Goal: Information Seeking & Learning: Learn about a topic

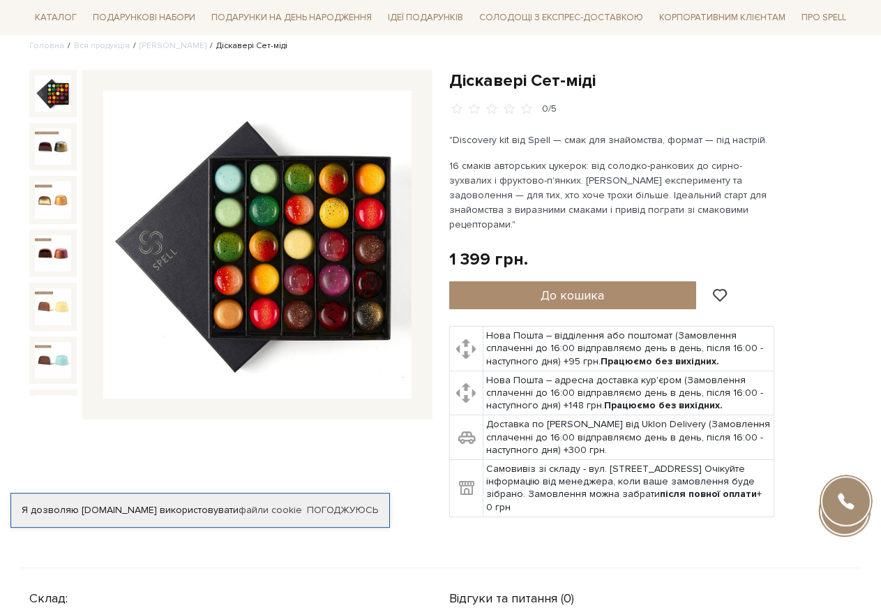
scroll to position [142, 0]
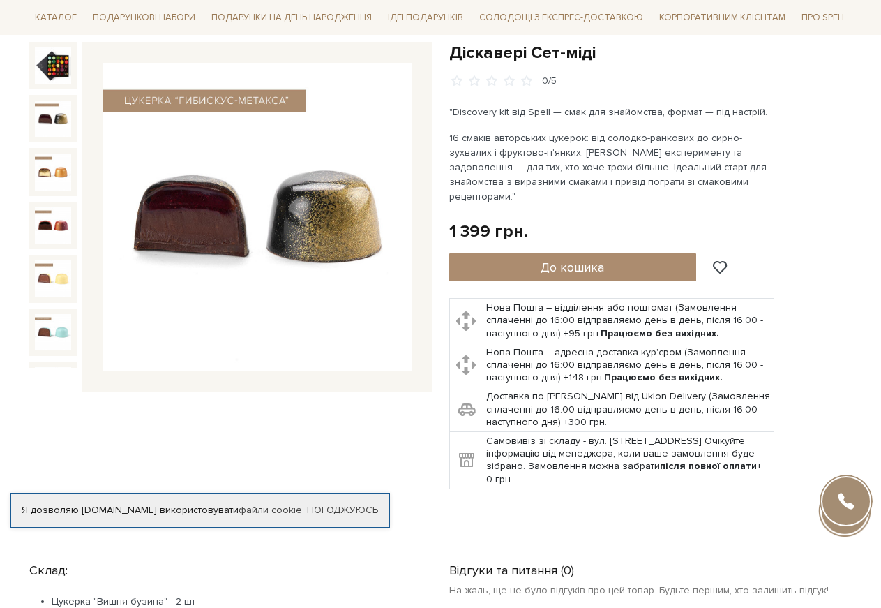
click at [43, 100] on img at bounding box center [53, 118] width 36 height 36
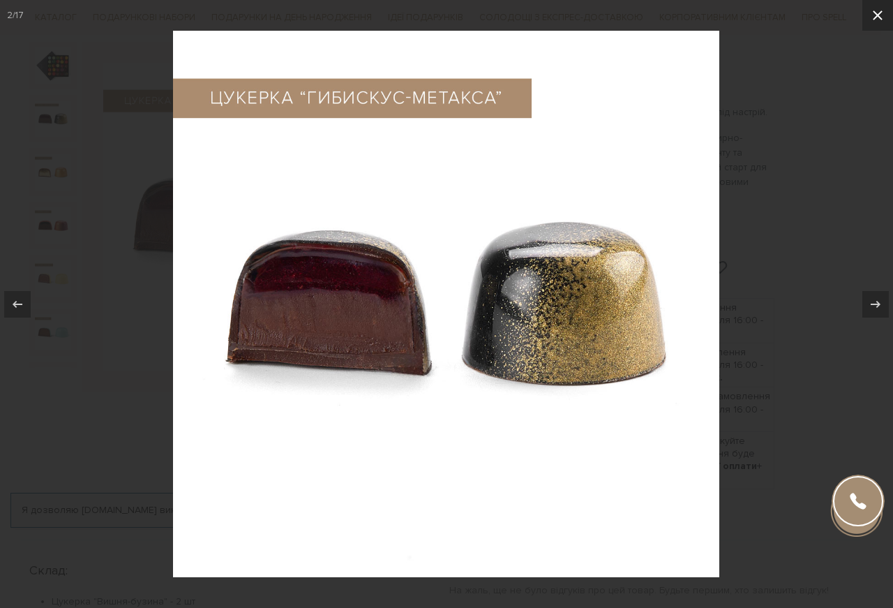
click at [881, 12] on icon at bounding box center [878, 15] width 10 height 10
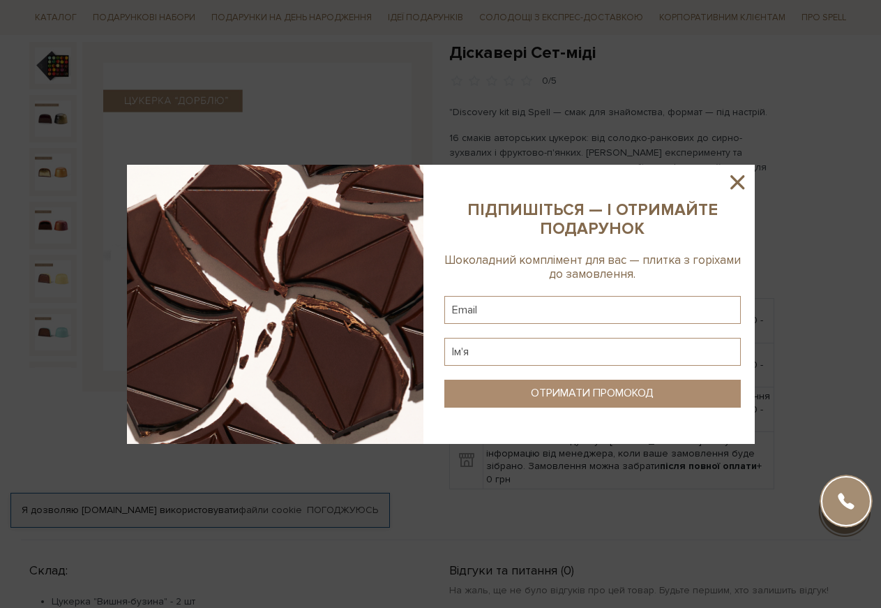
drag, startPoint x: 743, startPoint y: 182, endPoint x: 440, endPoint y: 208, distance: 304.0
click at [742, 182] on icon at bounding box center [738, 182] width 24 height 24
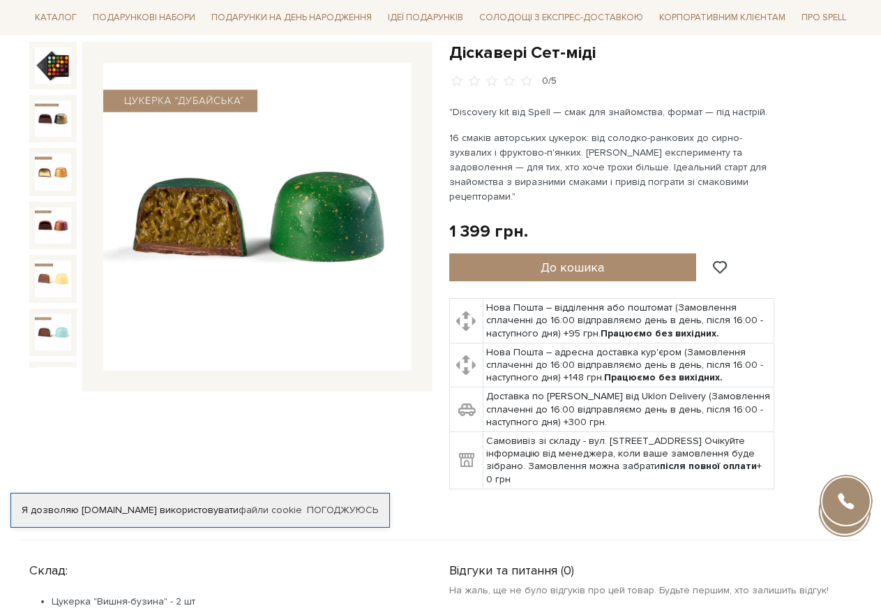
scroll to position [36, 0]
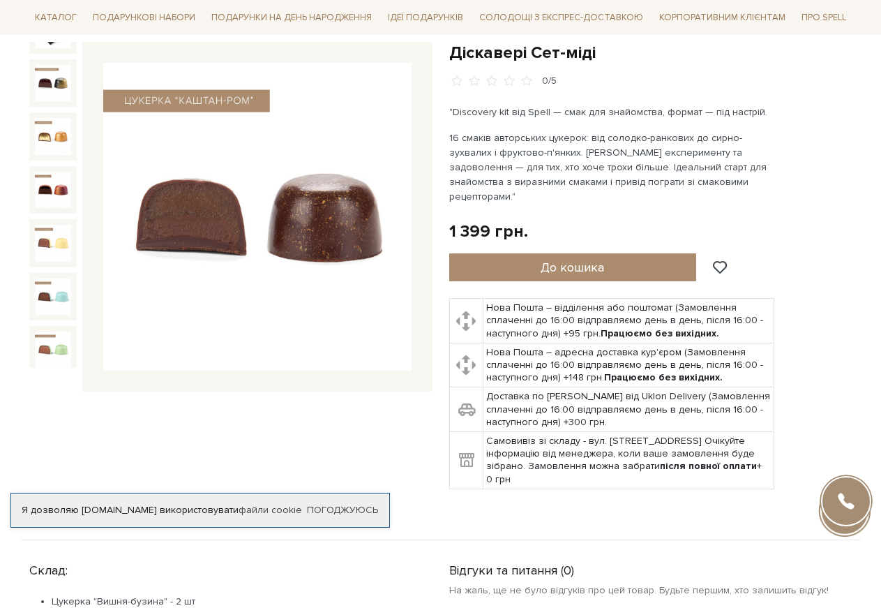
click at [77, 364] on div at bounding box center [230, 217] width 403 height 350
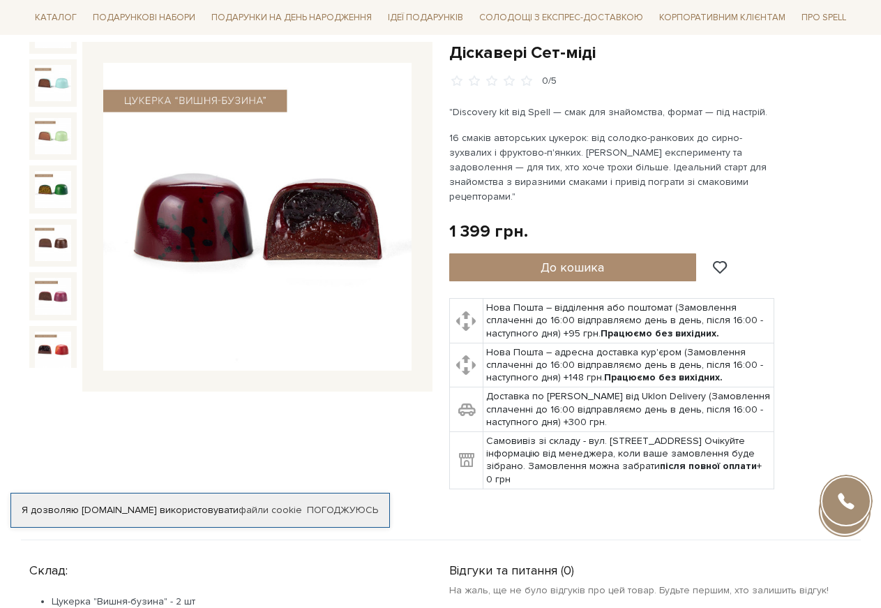
scroll to position [285, 0]
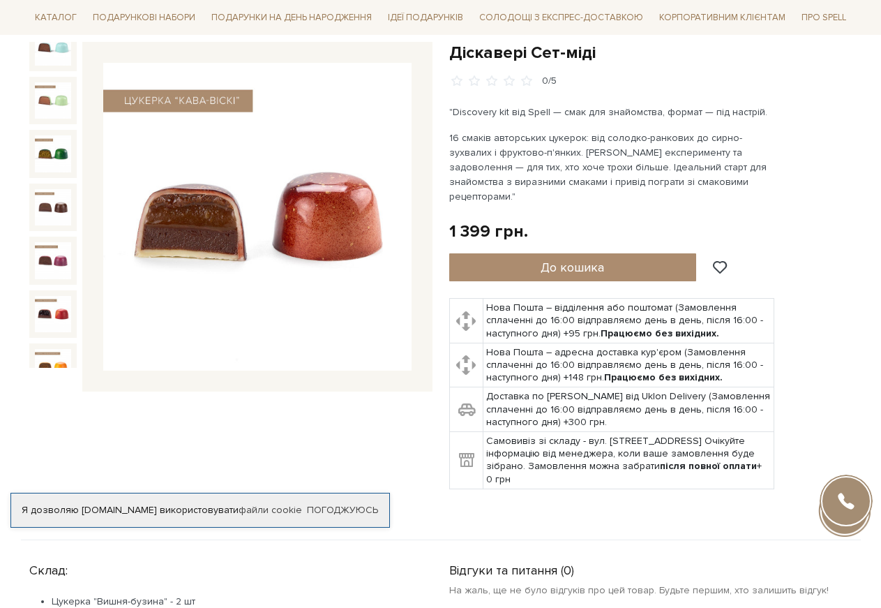
click at [40, 402] on img at bounding box center [53, 420] width 36 height 36
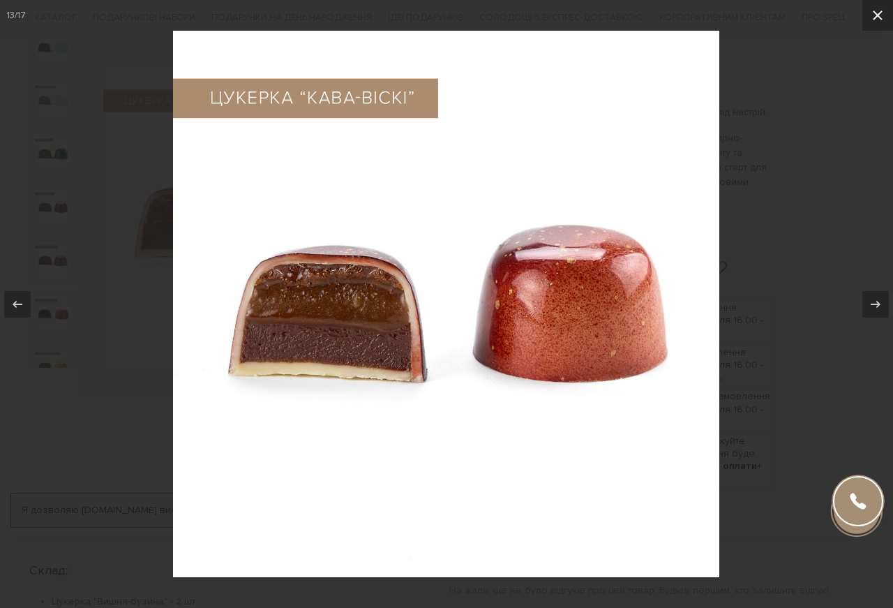
click at [880, 10] on icon at bounding box center [878, 15] width 17 height 17
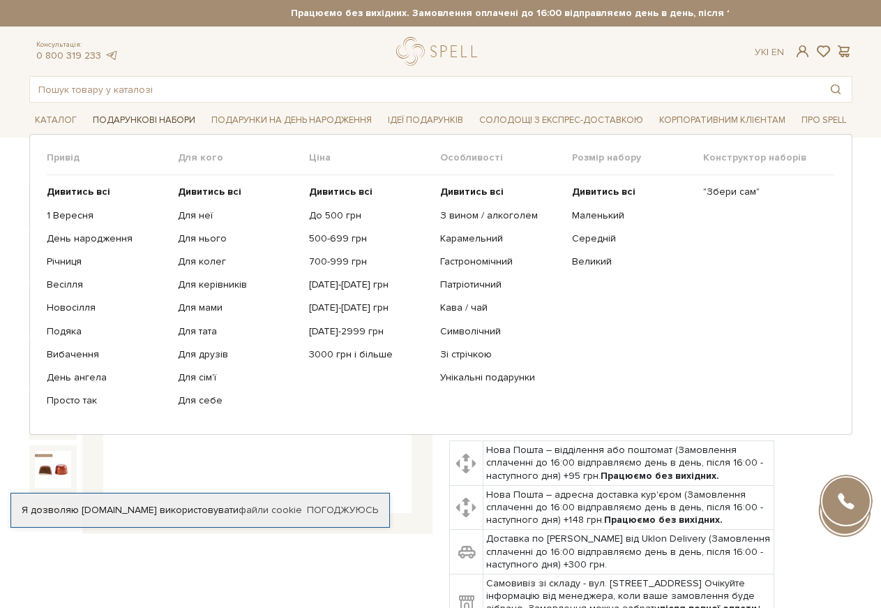
click at [133, 121] on span "Подарункові набори" at bounding box center [144, 121] width 114 height 22
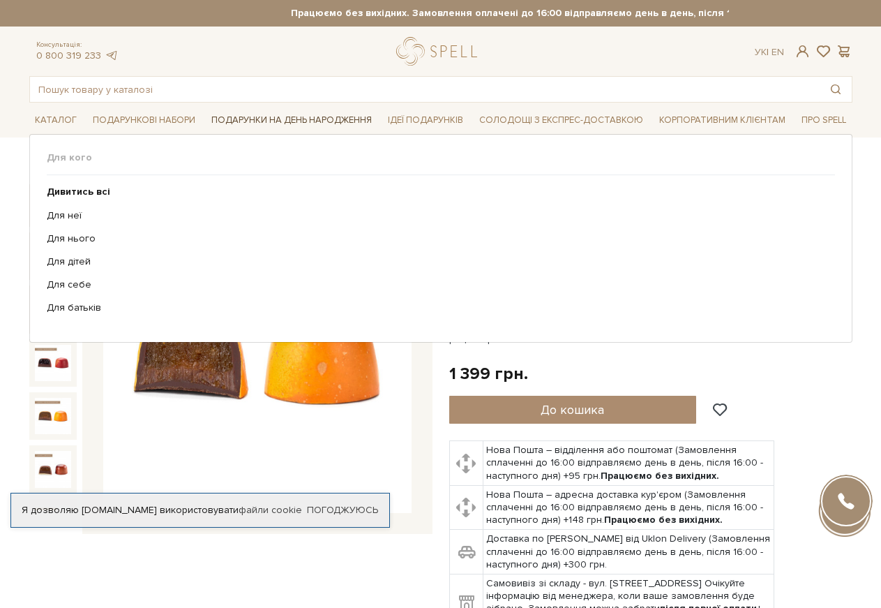
click at [292, 121] on span "Подарунки на День народження" at bounding box center [292, 121] width 172 height 22
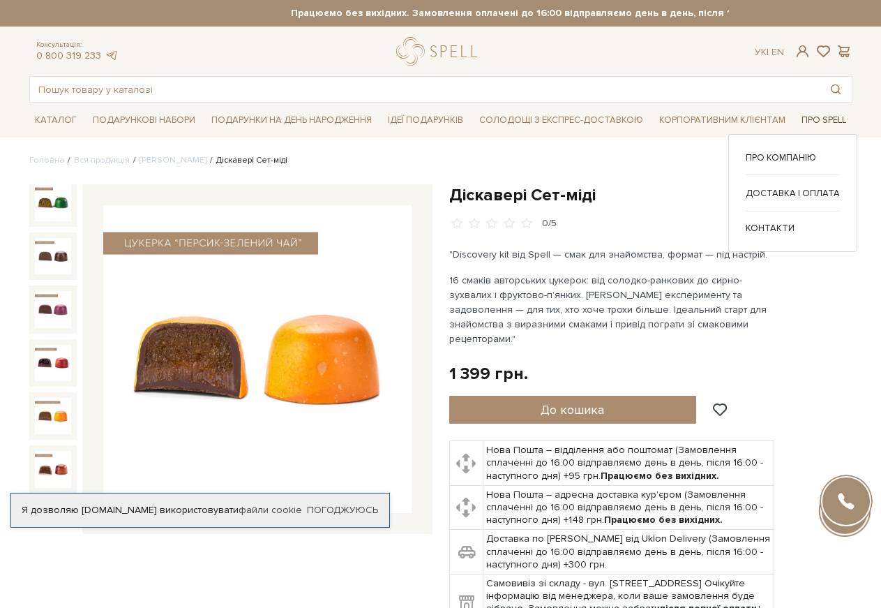
click at [844, 125] on span "Про Spell" at bounding box center [824, 121] width 56 height 22
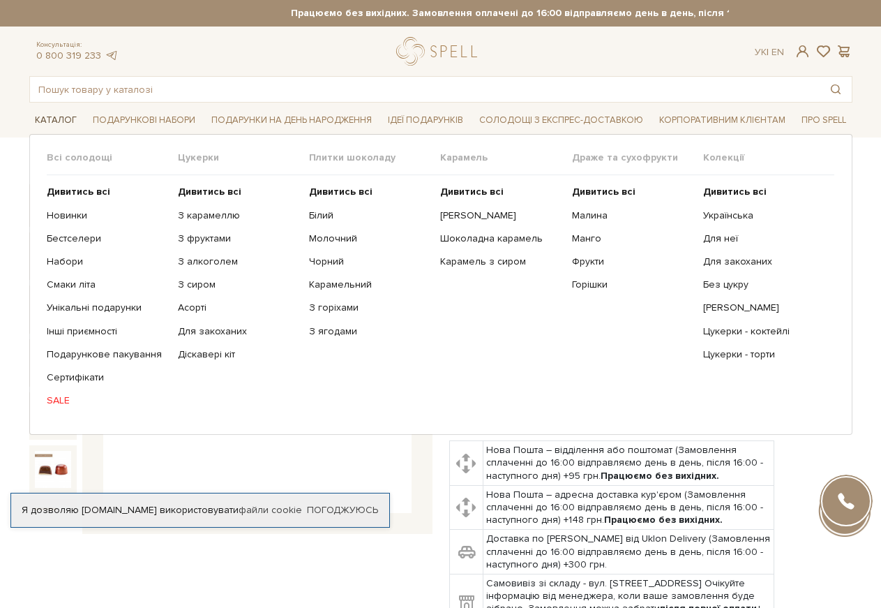
click at [54, 117] on span "Каталог" at bounding box center [55, 121] width 53 height 22
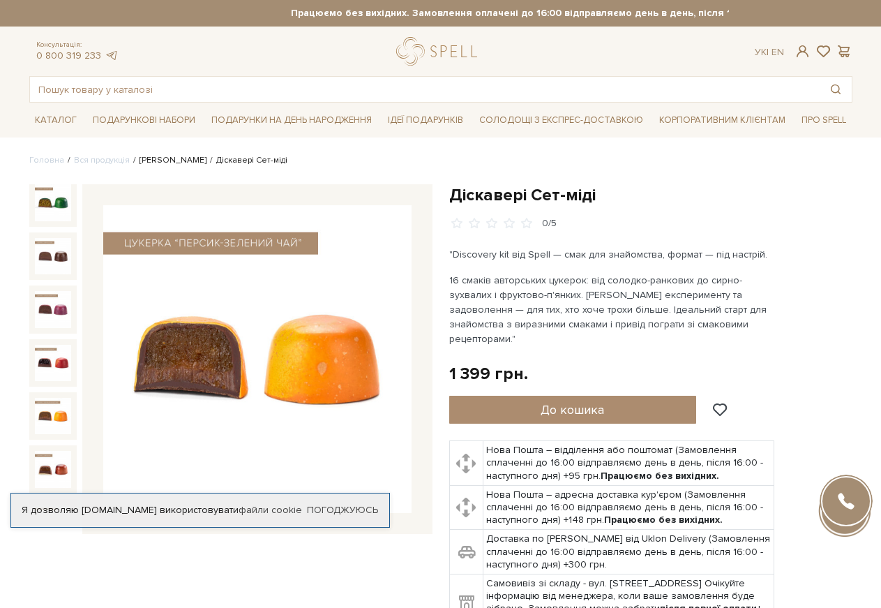
click at [167, 163] on link "[PERSON_NAME]" at bounding box center [173, 160] width 67 height 10
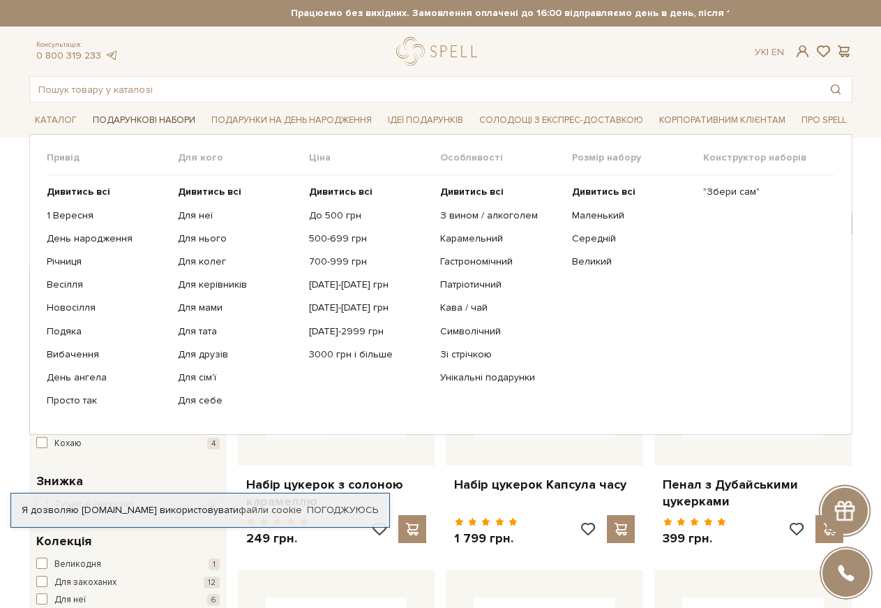
click at [114, 124] on span "Подарункові набори" at bounding box center [144, 121] width 114 height 22
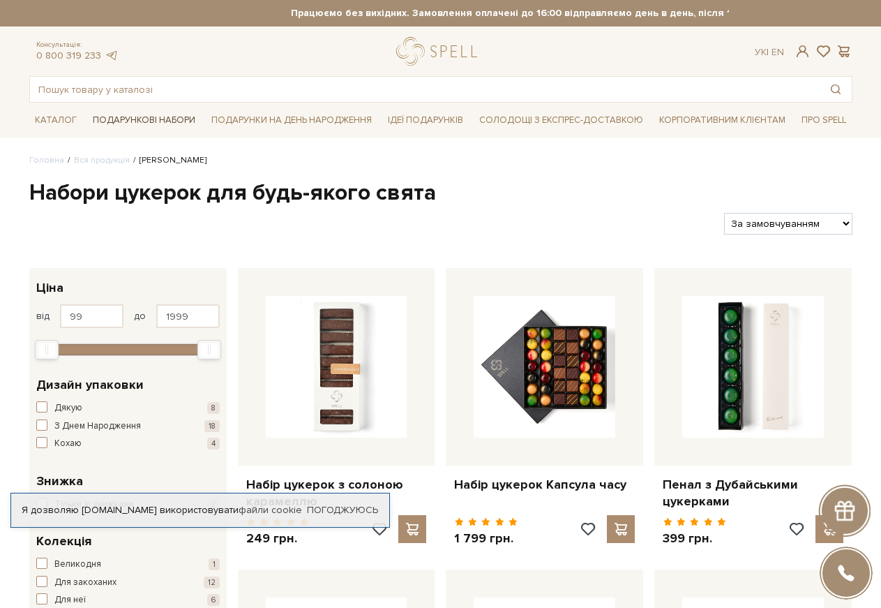
click at [112, 112] on span "Подарункові набори" at bounding box center [144, 121] width 114 height 22
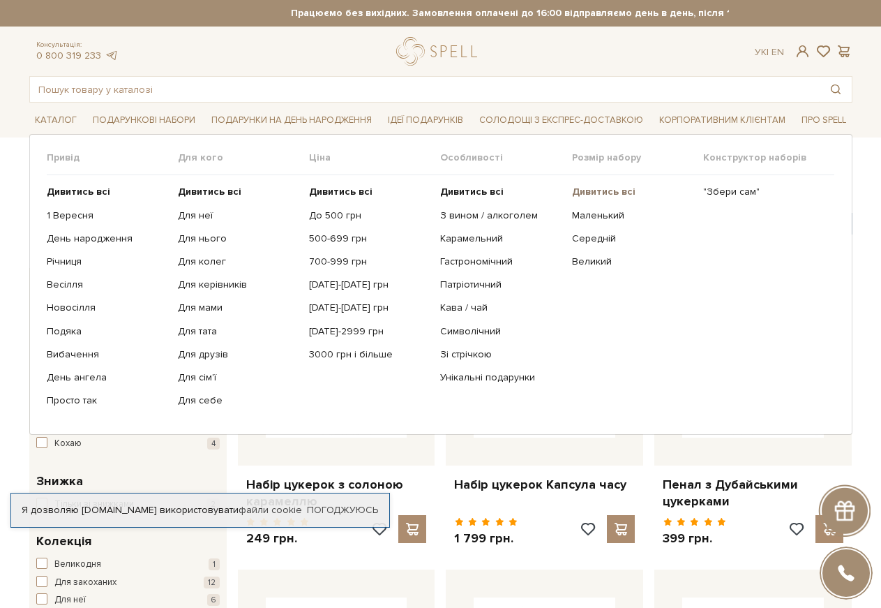
click at [625, 193] on b "Дивитись всі" at bounding box center [604, 192] width 64 height 12
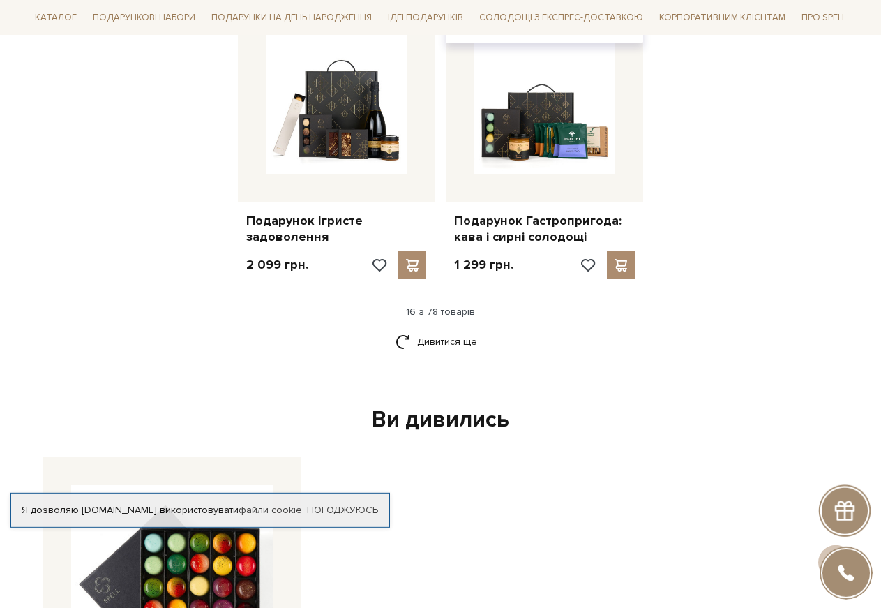
scroll to position [1780, 0]
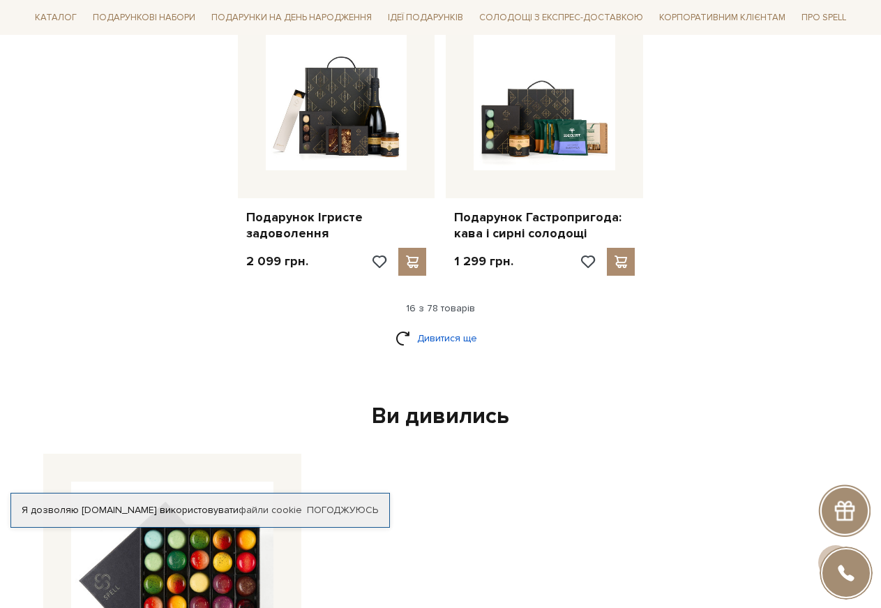
click at [458, 339] on link "Дивитися ще" at bounding box center [441, 338] width 91 height 24
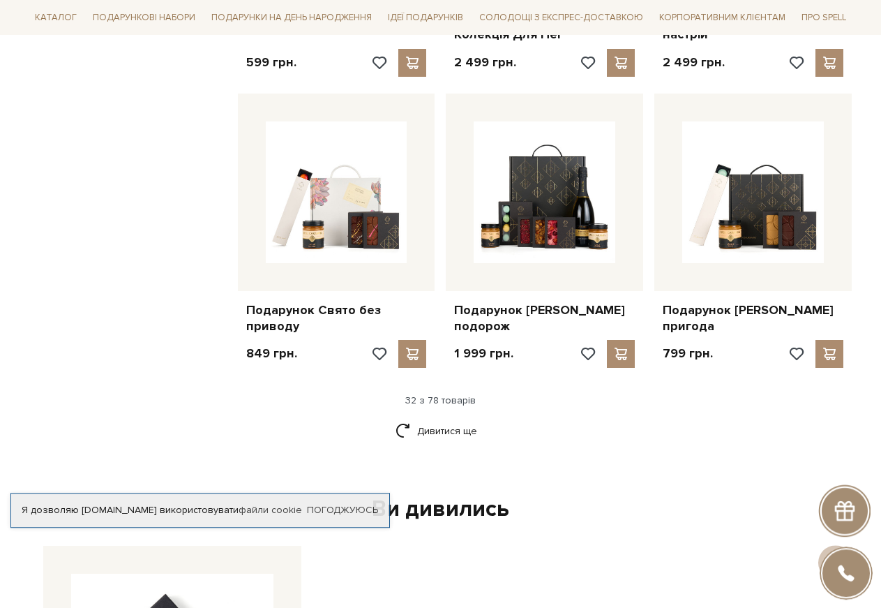
scroll to position [3274, 0]
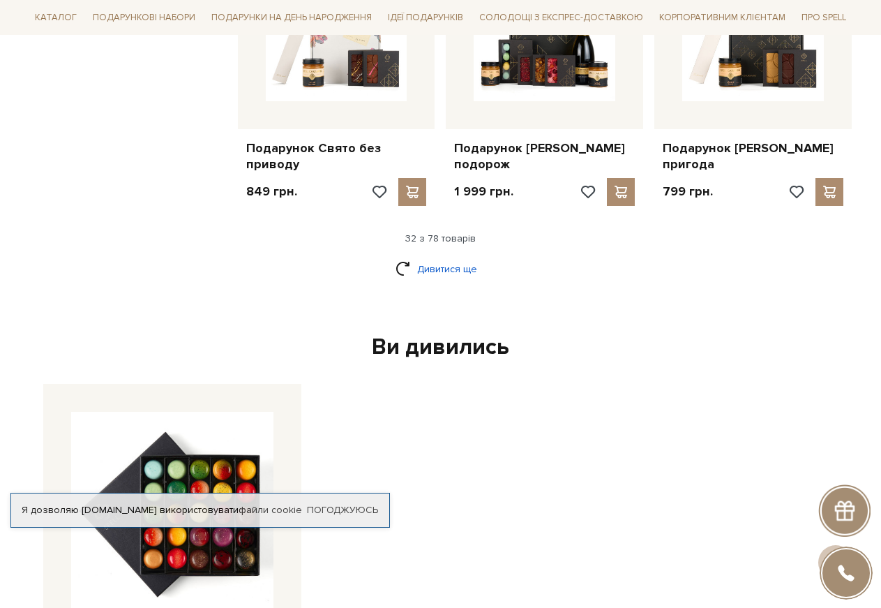
click at [428, 279] on link "Дивитися ще" at bounding box center [441, 269] width 91 height 24
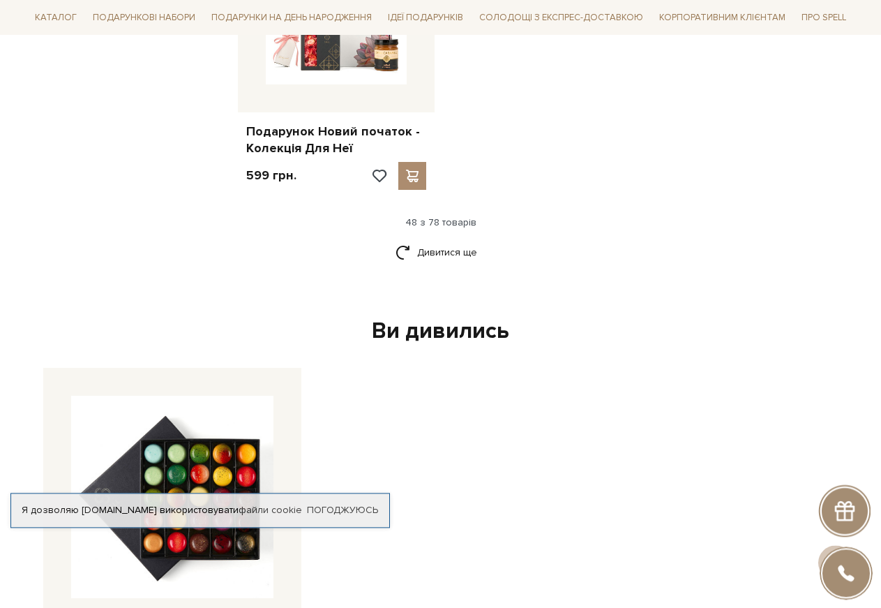
scroll to position [5054, 0]
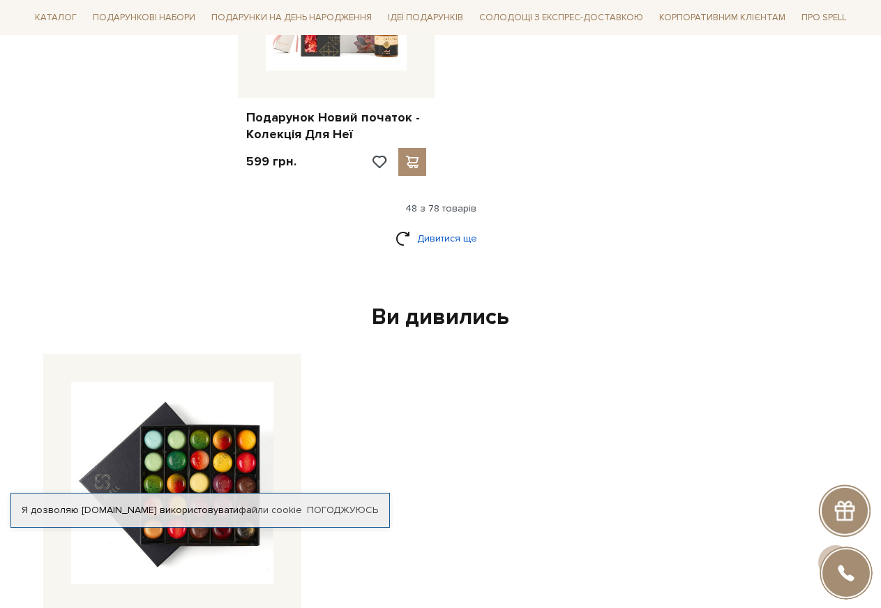
click at [433, 251] on link "Дивитися ще" at bounding box center [441, 238] width 91 height 24
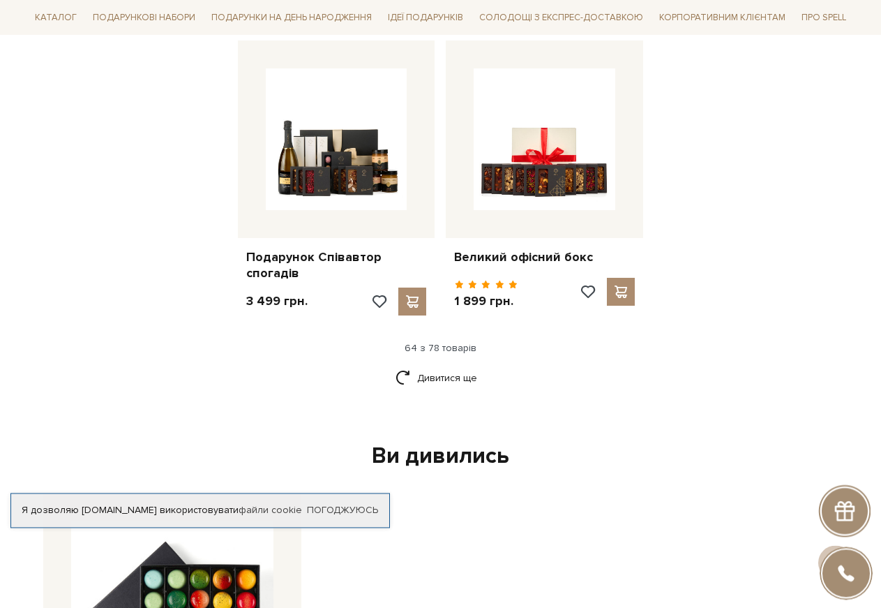
scroll to position [6406, 0]
